Goal: Book appointment/travel/reservation

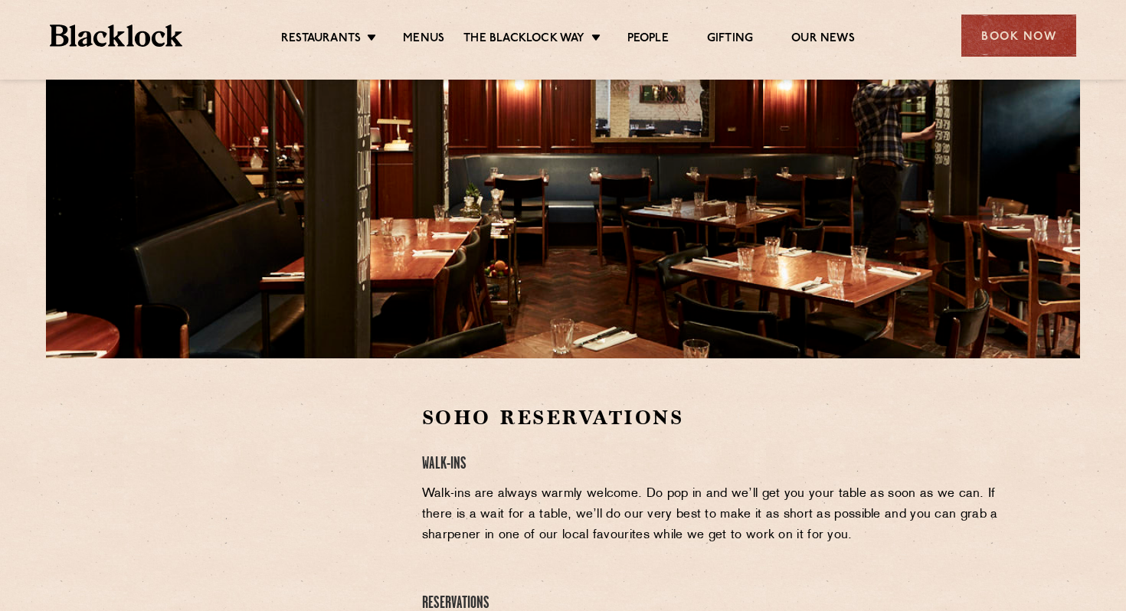
scroll to position [321, 0]
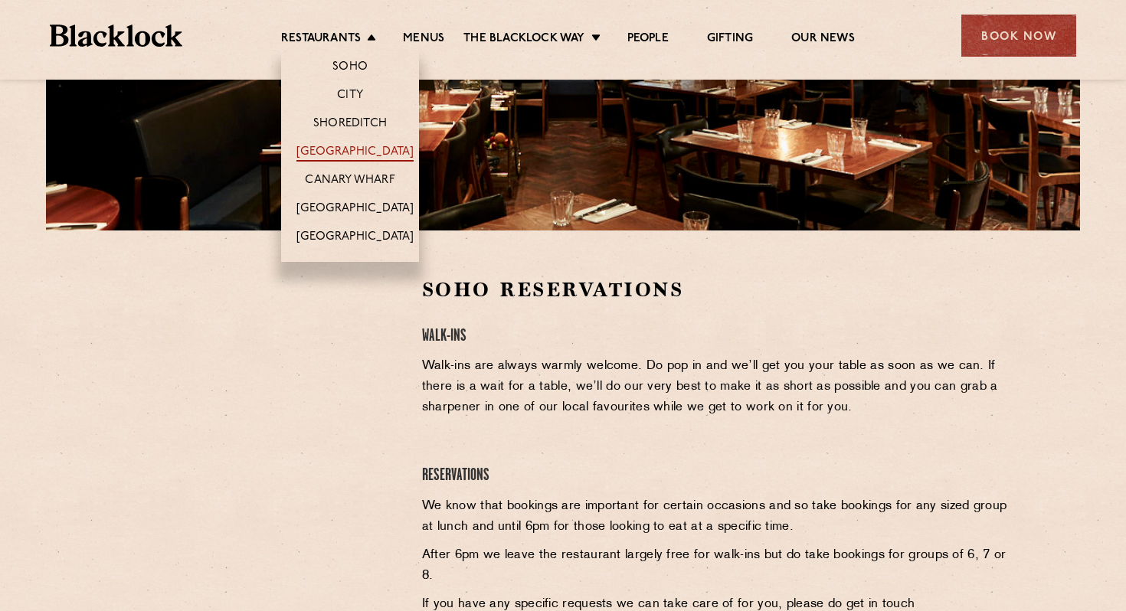
click at [342, 145] on link "[GEOGRAPHIC_DATA]" at bounding box center [354, 153] width 117 height 17
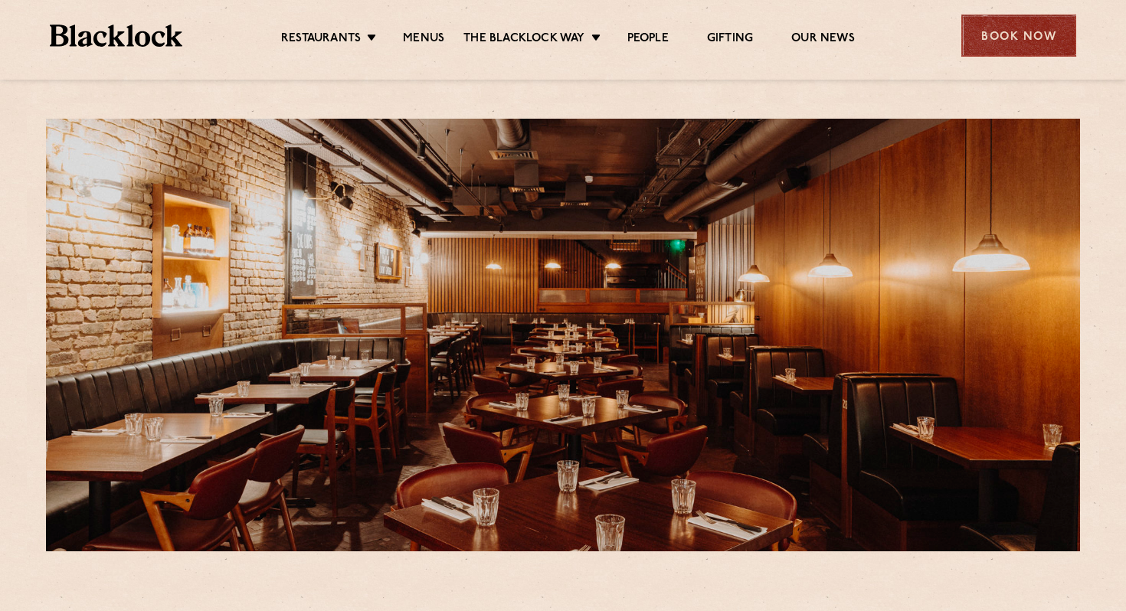
click at [1013, 41] on div "Book Now" at bounding box center [1018, 36] width 115 height 42
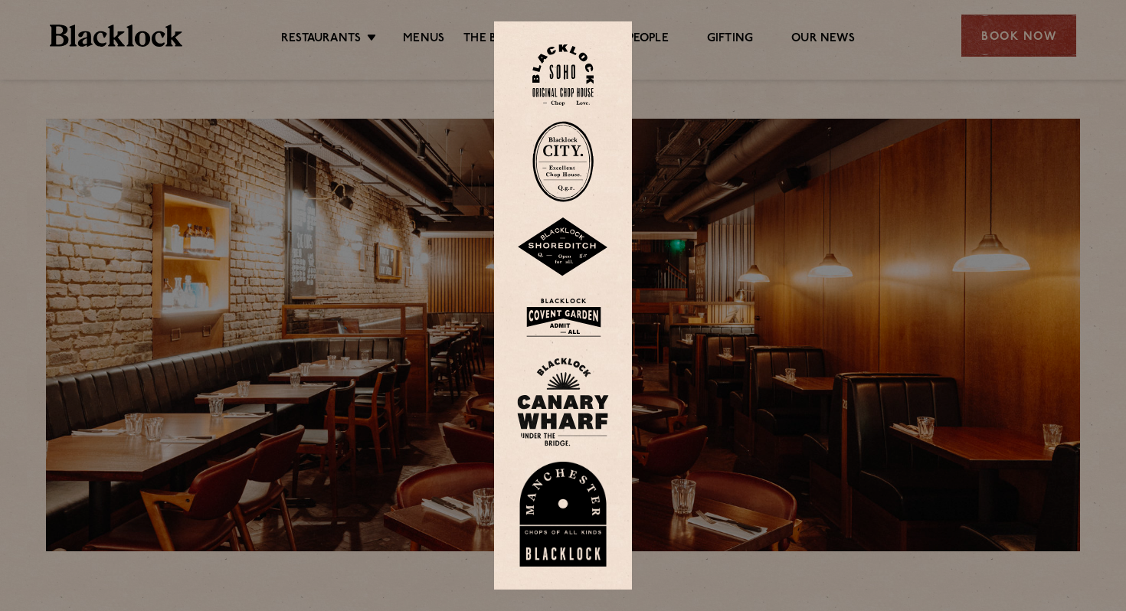
click at [567, 257] on img at bounding box center [563, 247] width 92 height 60
